Goal: Find specific page/section: Find specific page/section

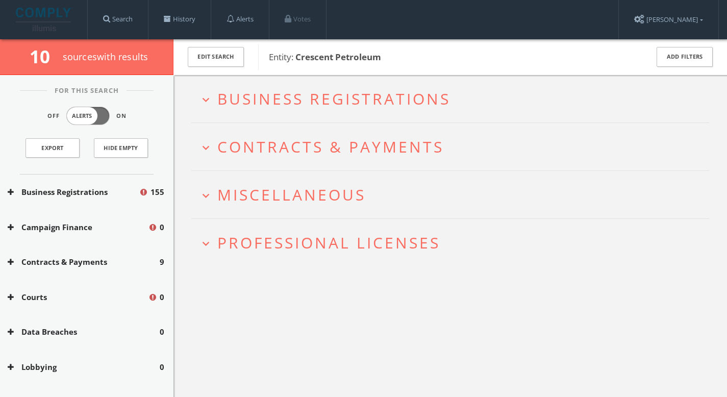
click at [83, 93] on span "For This Search" at bounding box center [87, 91] width 80 height 10
click at [115, 149] on button "Hide Empty" at bounding box center [121, 147] width 54 height 19
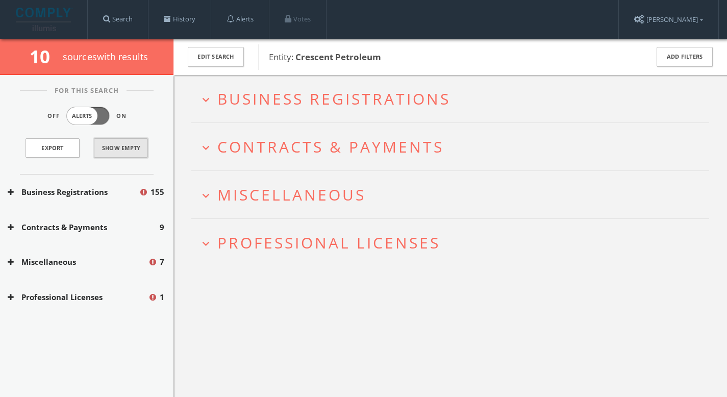
click at [115, 149] on button "Show Empty" at bounding box center [121, 147] width 54 height 19
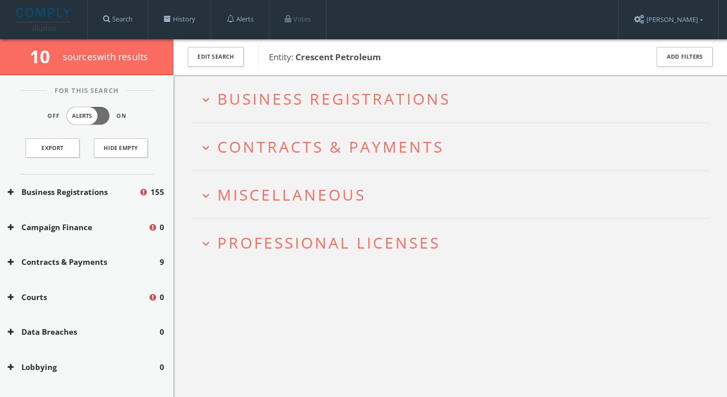
click at [91, 192] on button "Business Registrations" at bounding box center [73, 192] width 131 height 12
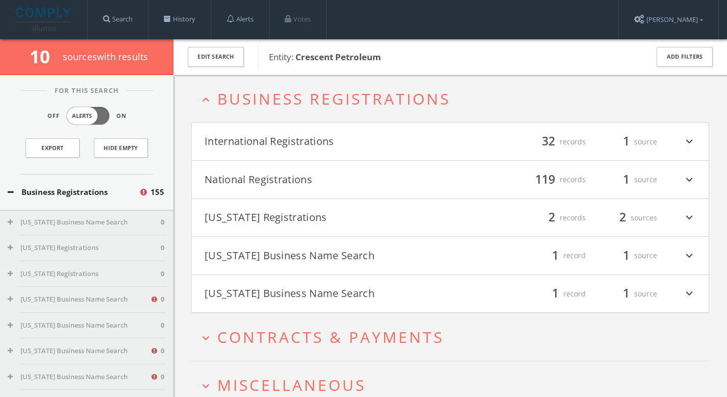
click at [81, 193] on button "Business Registrations" at bounding box center [73, 192] width 131 height 12
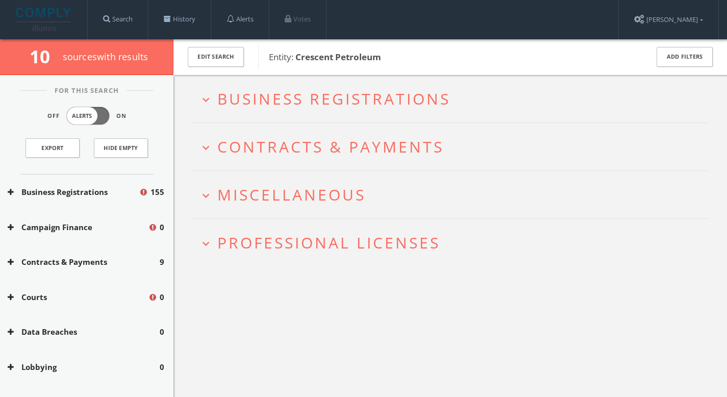
click at [50, 14] on img at bounding box center [44, 19] width 57 height 23
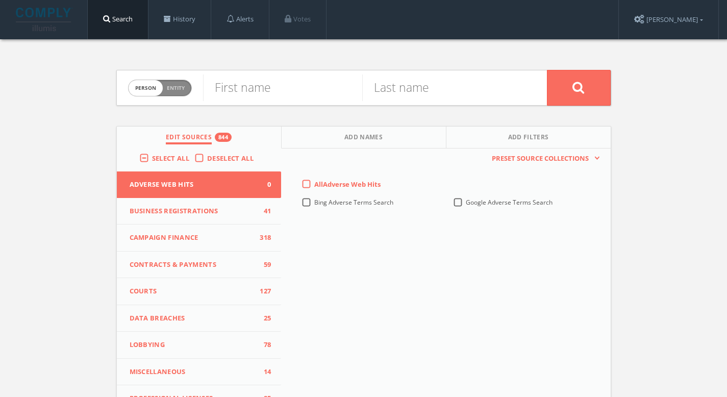
click at [152, 161] on label "Select All" at bounding box center [173, 159] width 42 height 10
click at [0, 0] on input "Select All" at bounding box center [0, 0] width 0 height 0
click at [152, 160] on label "Select All" at bounding box center [173, 159] width 42 height 10
click at [0, 0] on input "Select All" at bounding box center [0, 0] width 0 height 0
